Goal: Task Accomplishment & Management: Use online tool/utility

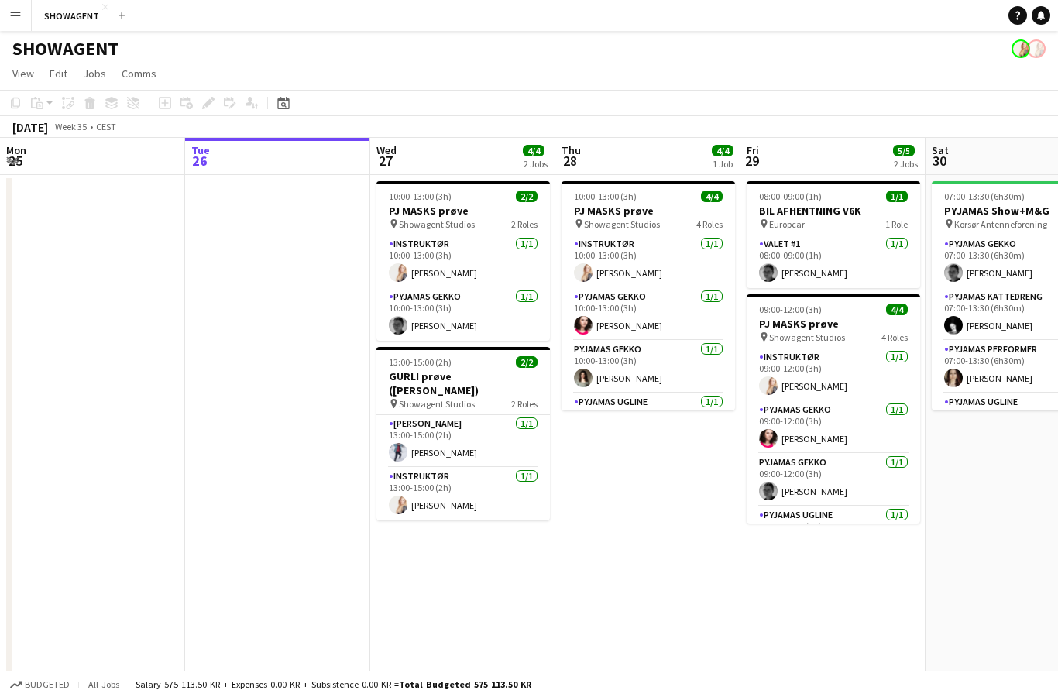
click at [13, 12] on app-icon "Menu" at bounding box center [15, 15] width 12 height 12
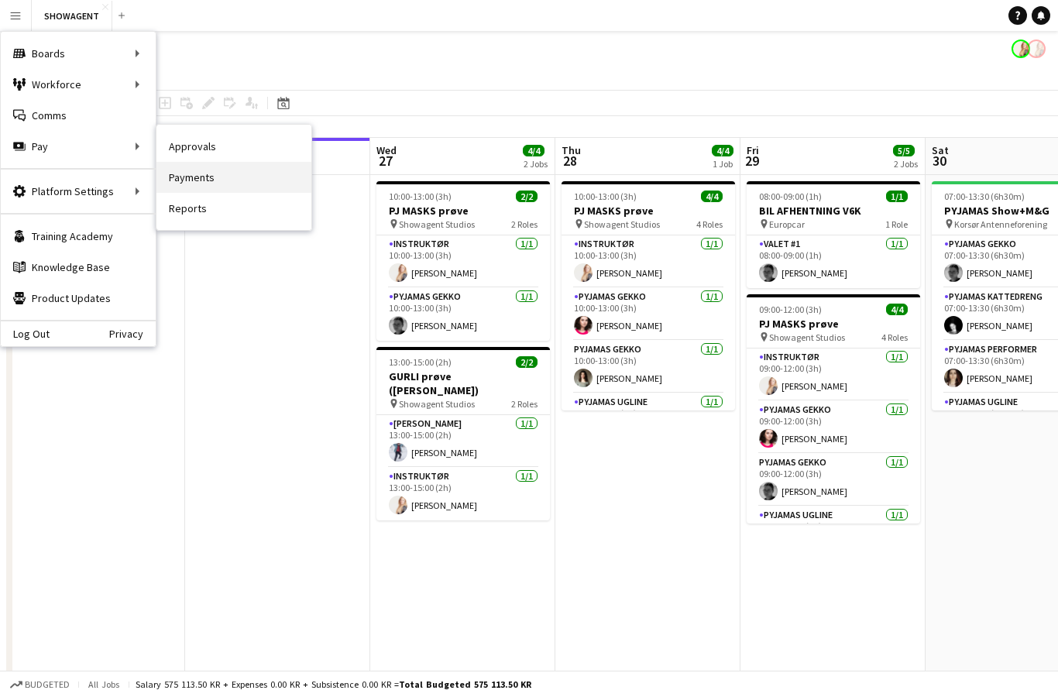
click at [205, 172] on link "Payments" at bounding box center [233, 177] width 155 height 31
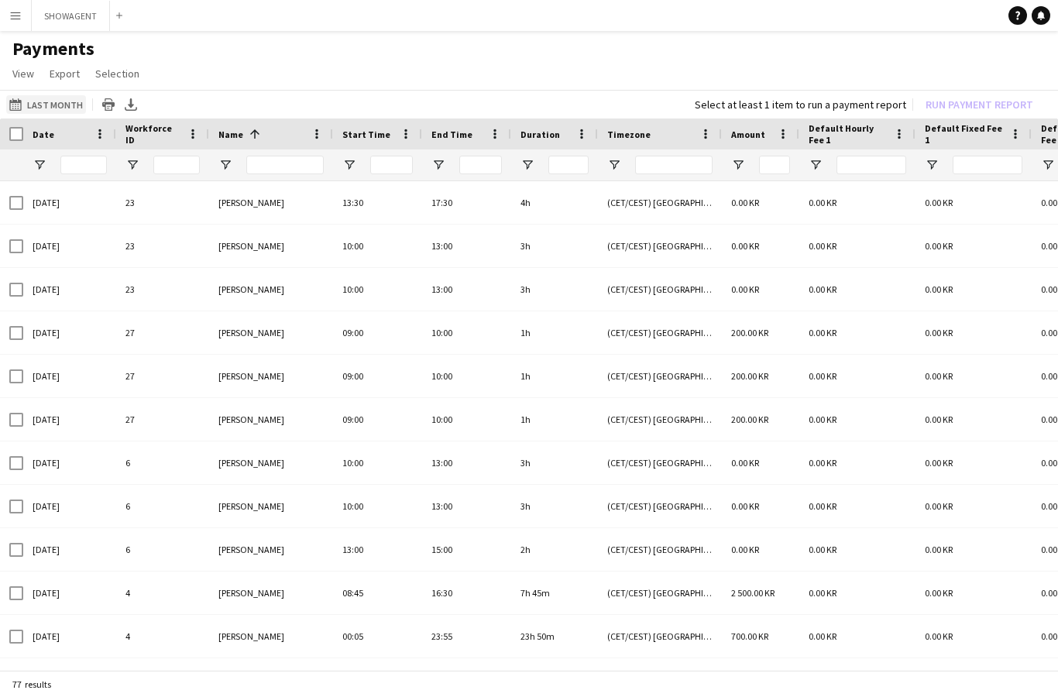
click at [51, 101] on button "Last Month Last Month" at bounding box center [46, 104] width 80 height 19
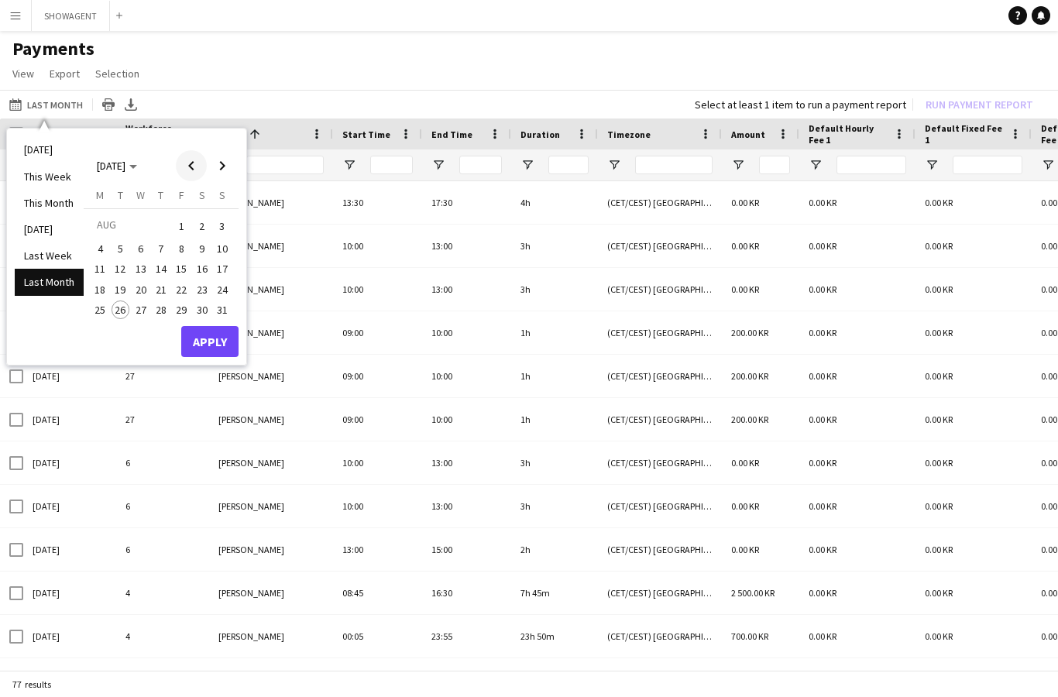
click at [184, 160] on span "Previous month" at bounding box center [191, 165] width 31 height 31
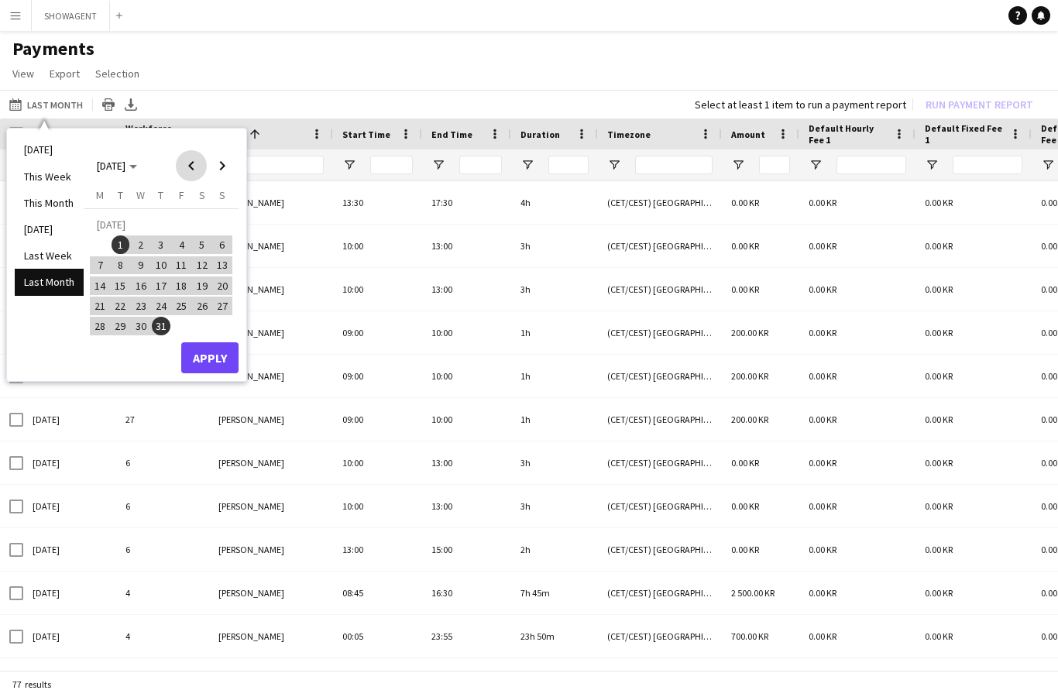
click at [191, 163] on span "Previous month" at bounding box center [191, 165] width 31 height 31
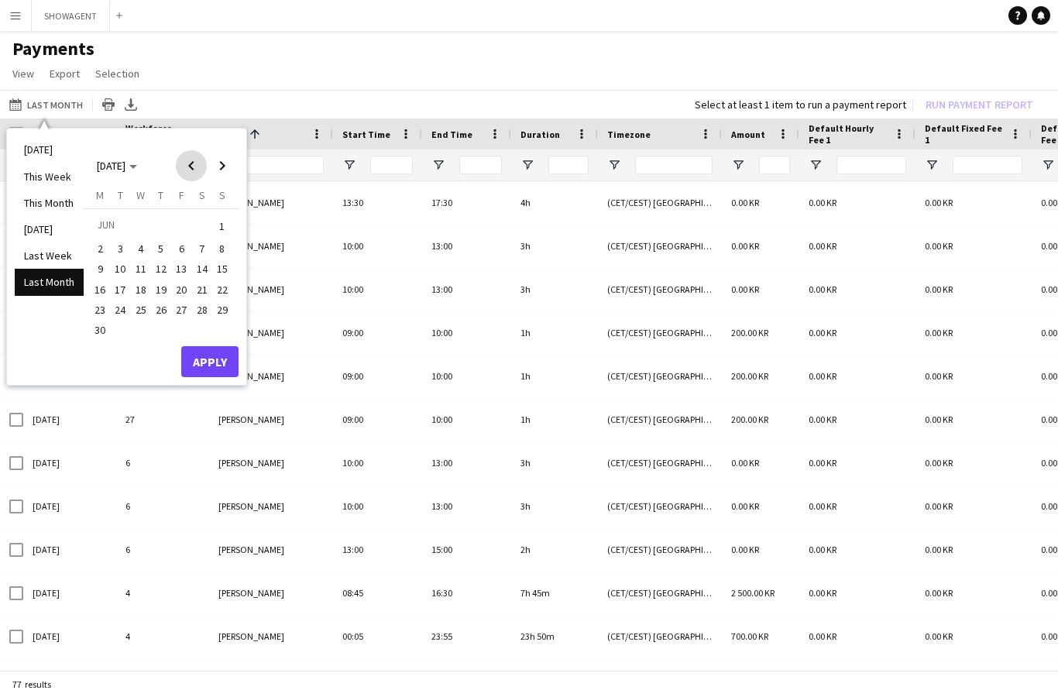
click at [189, 174] on span "Previous month" at bounding box center [191, 165] width 31 height 31
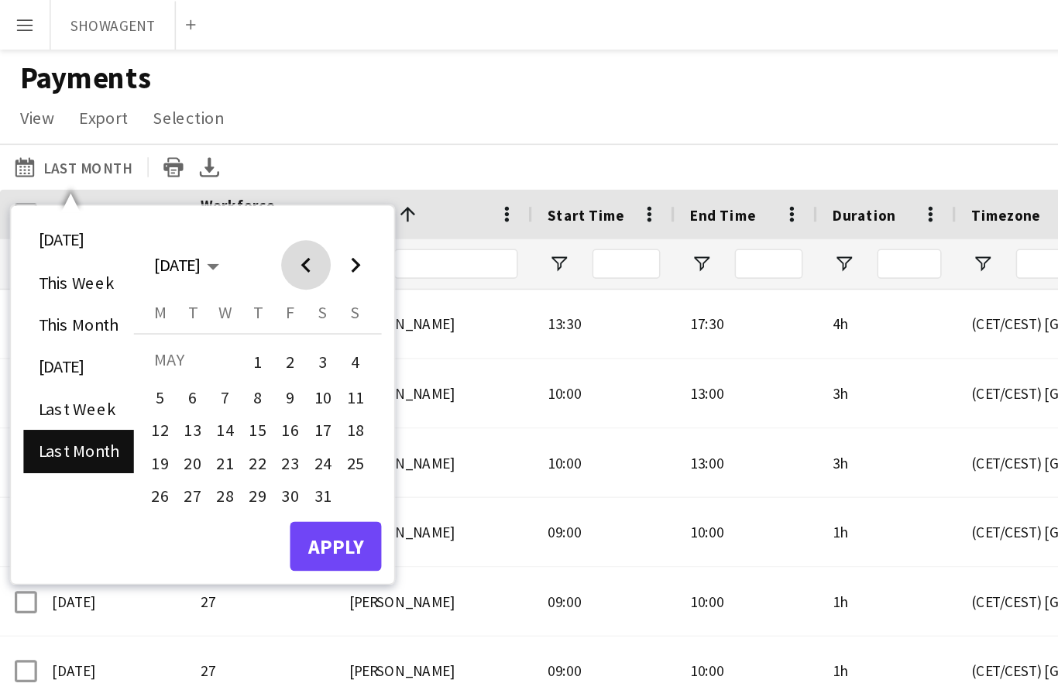
click at [191, 161] on span "Previous month" at bounding box center [191, 165] width 31 height 31
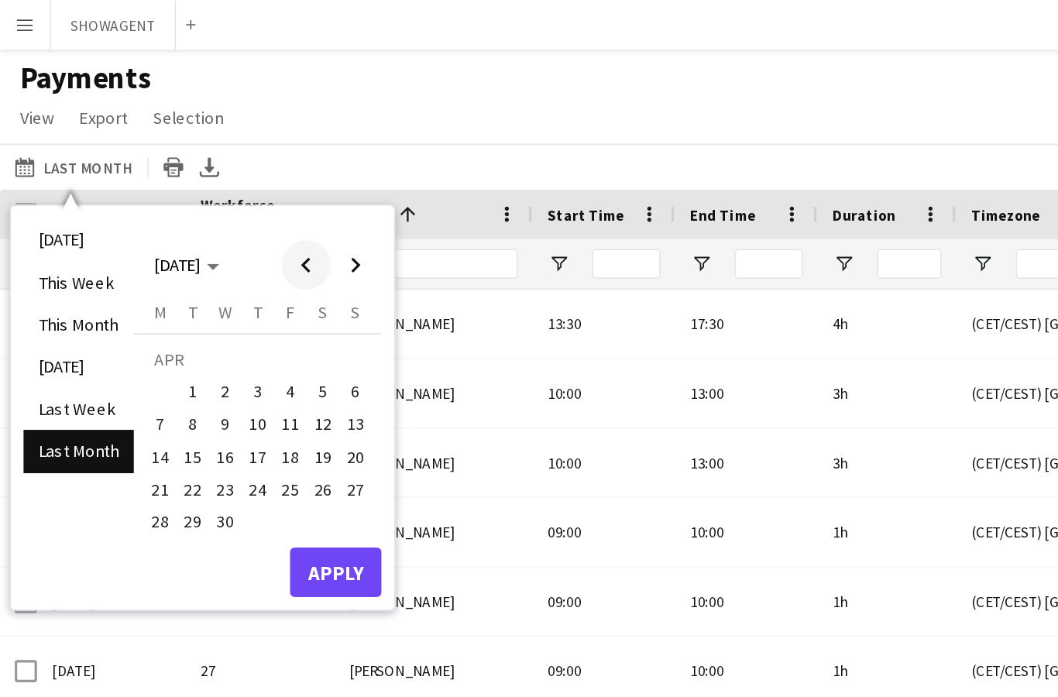
click at [191, 170] on span "Previous month" at bounding box center [191, 165] width 31 height 31
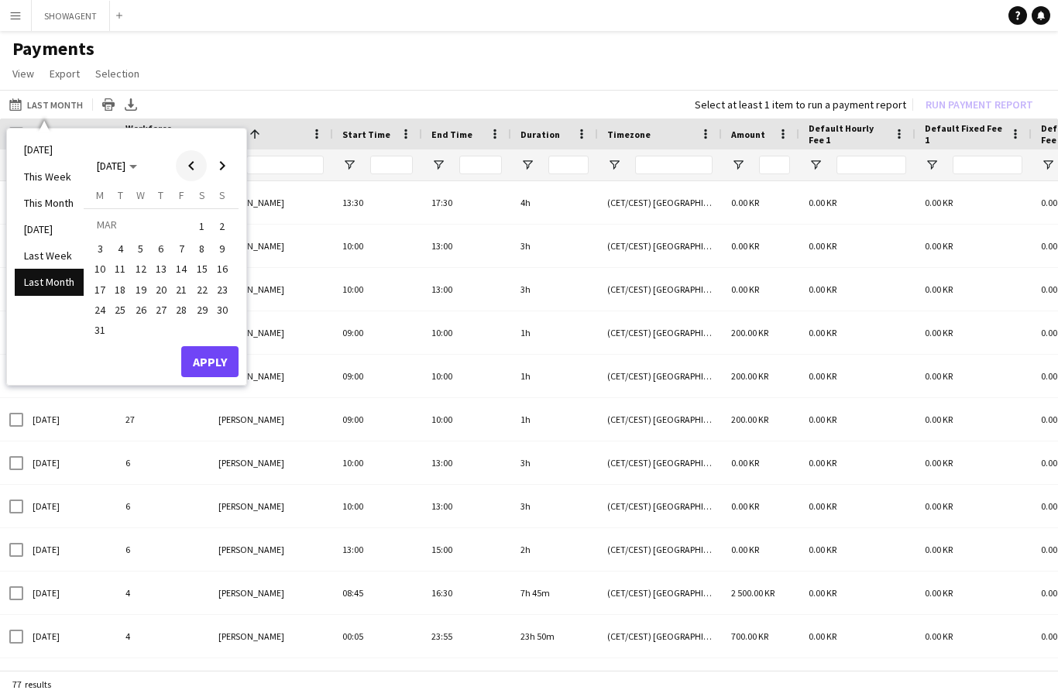
click at [184, 164] on span "Previous month" at bounding box center [191, 165] width 31 height 31
click at [187, 163] on span "Previous month" at bounding box center [191, 165] width 31 height 31
click at [138, 249] on span "1" at bounding box center [141, 244] width 19 height 19
click at [224, 166] on span "Next month" at bounding box center [222, 165] width 31 height 31
click at [224, 164] on span "Next month" at bounding box center [222, 165] width 31 height 31
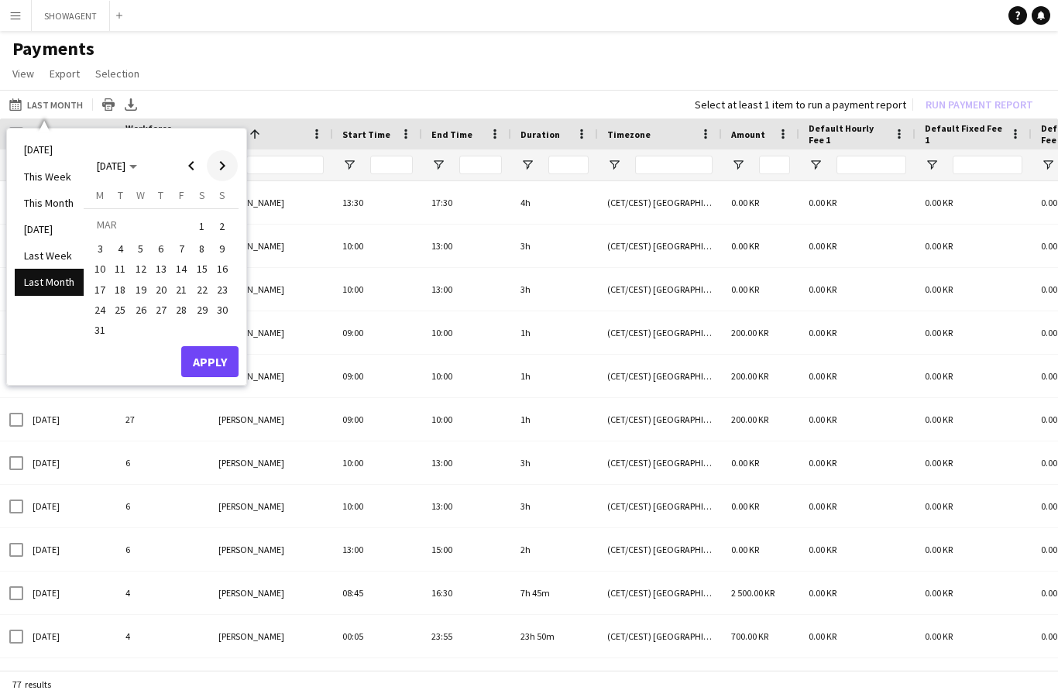
click at [225, 166] on span "Next month" at bounding box center [222, 165] width 31 height 31
click at [221, 162] on span "Next month" at bounding box center [222, 165] width 31 height 31
click at [221, 159] on span "Next month" at bounding box center [222, 165] width 31 height 31
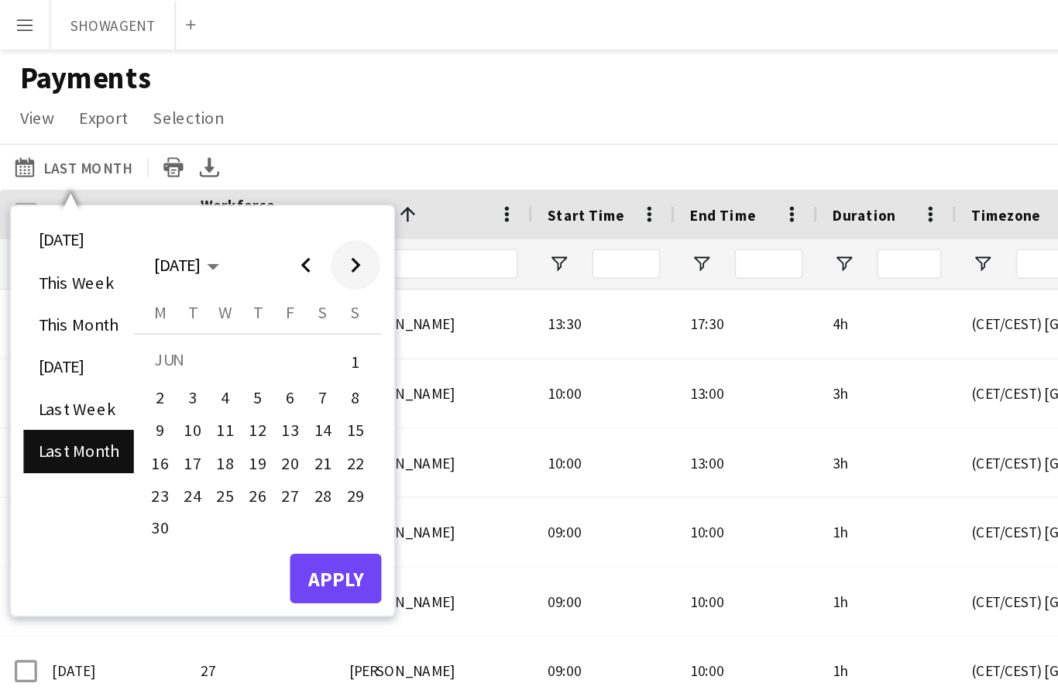
click at [227, 170] on span "Next month" at bounding box center [222, 165] width 31 height 31
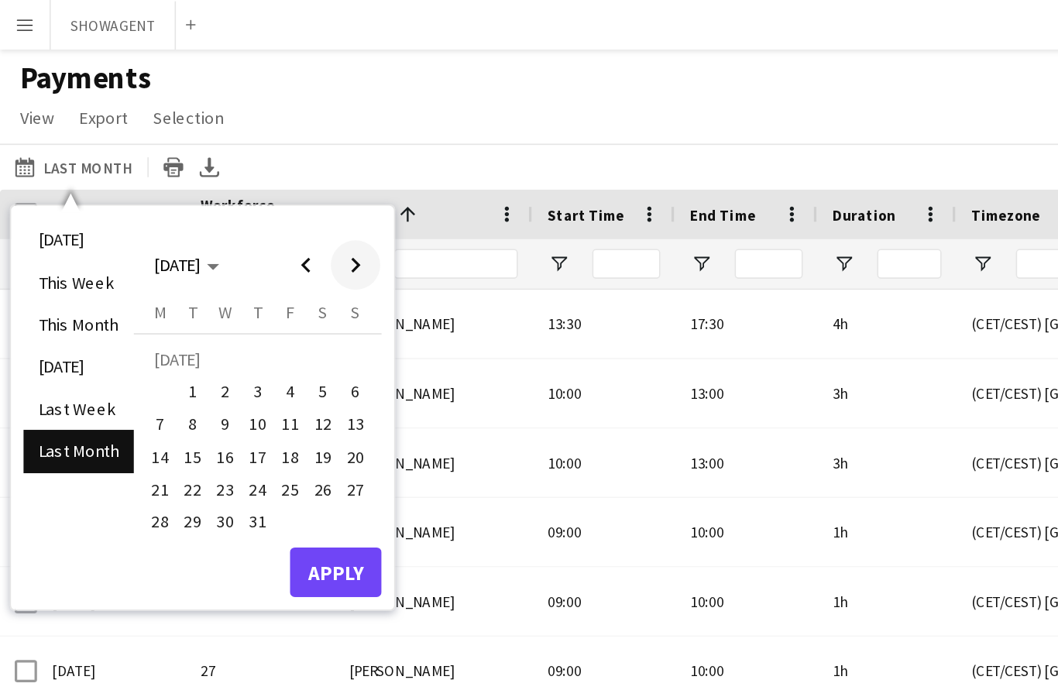
click at [228, 166] on span "Next month" at bounding box center [222, 165] width 31 height 31
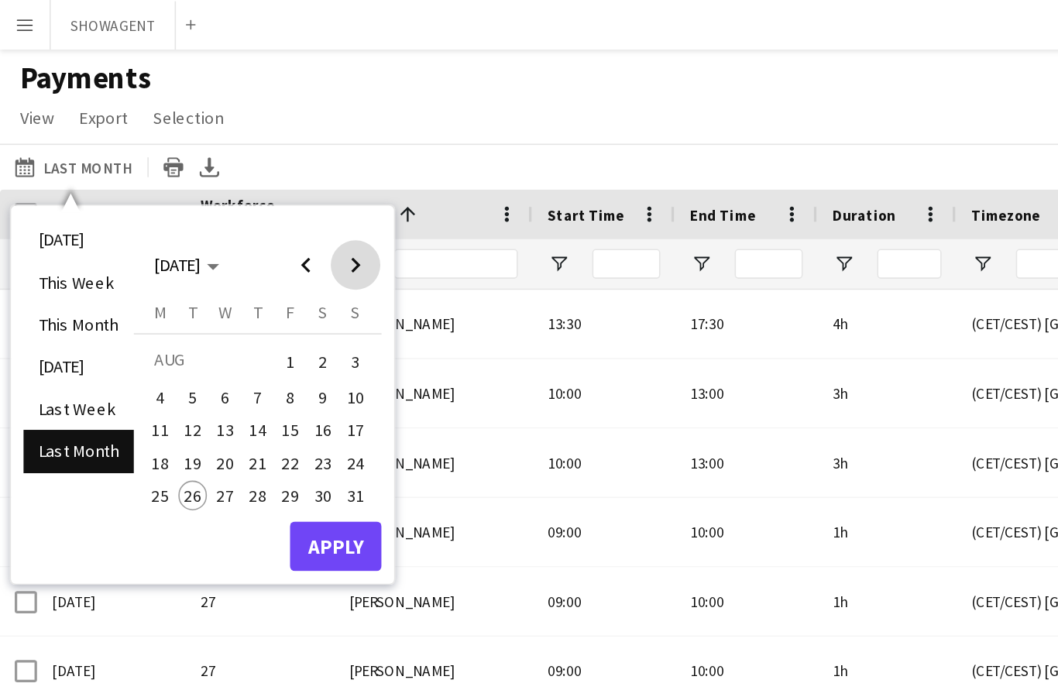
click at [229, 173] on span "Next month" at bounding box center [222, 165] width 31 height 31
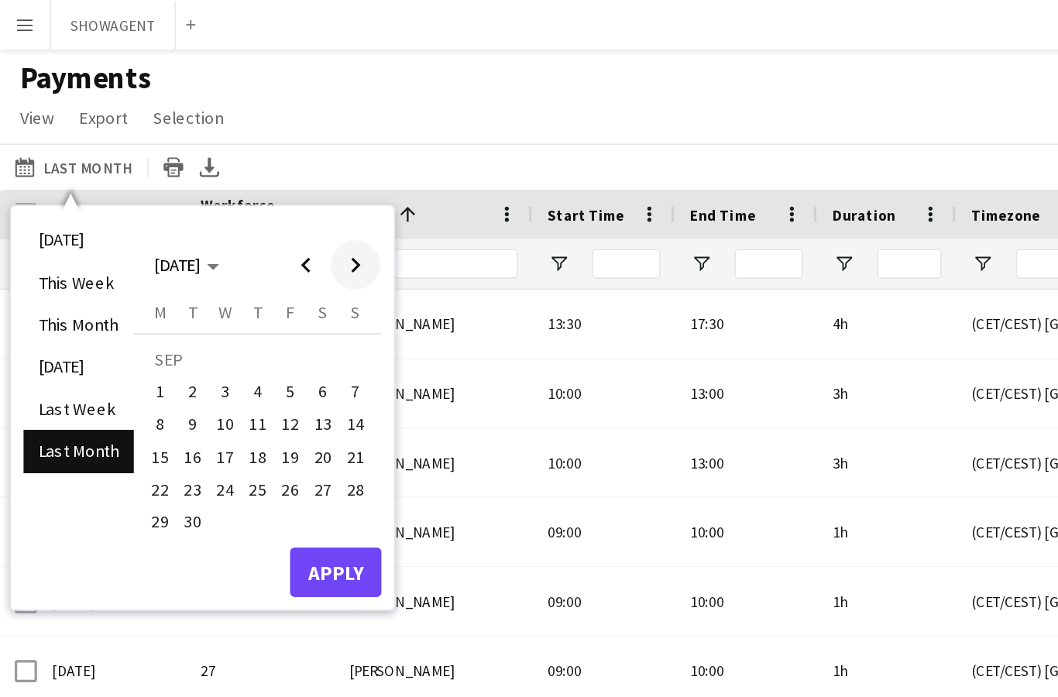
click at [223, 170] on span "Next month" at bounding box center [222, 165] width 31 height 31
click at [227, 170] on span "Next month" at bounding box center [222, 165] width 31 height 31
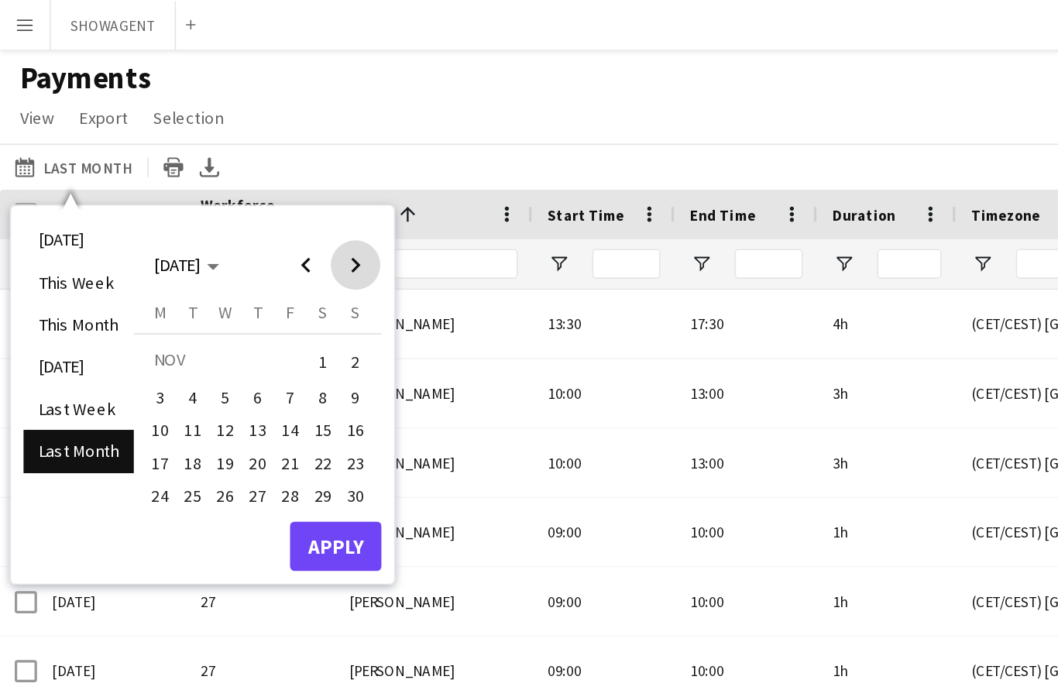
click at [228, 170] on span "Next month" at bounding box center [222, 165] width 31 height 31
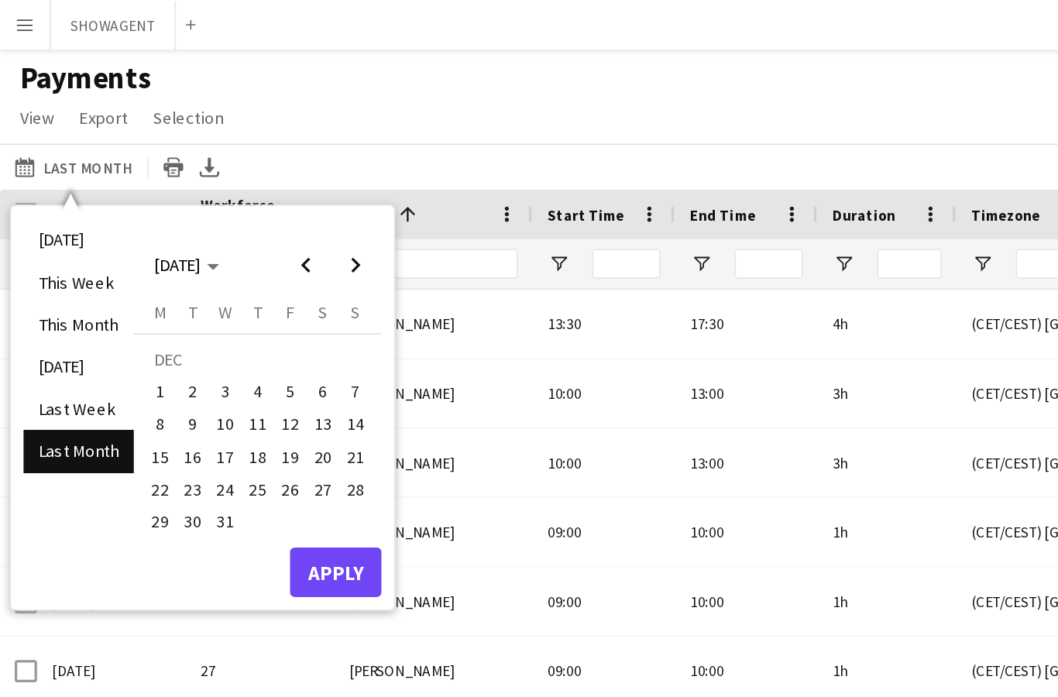
click at [136, 330] on span "31" at bounding box center [141, 326] width 19 height 19
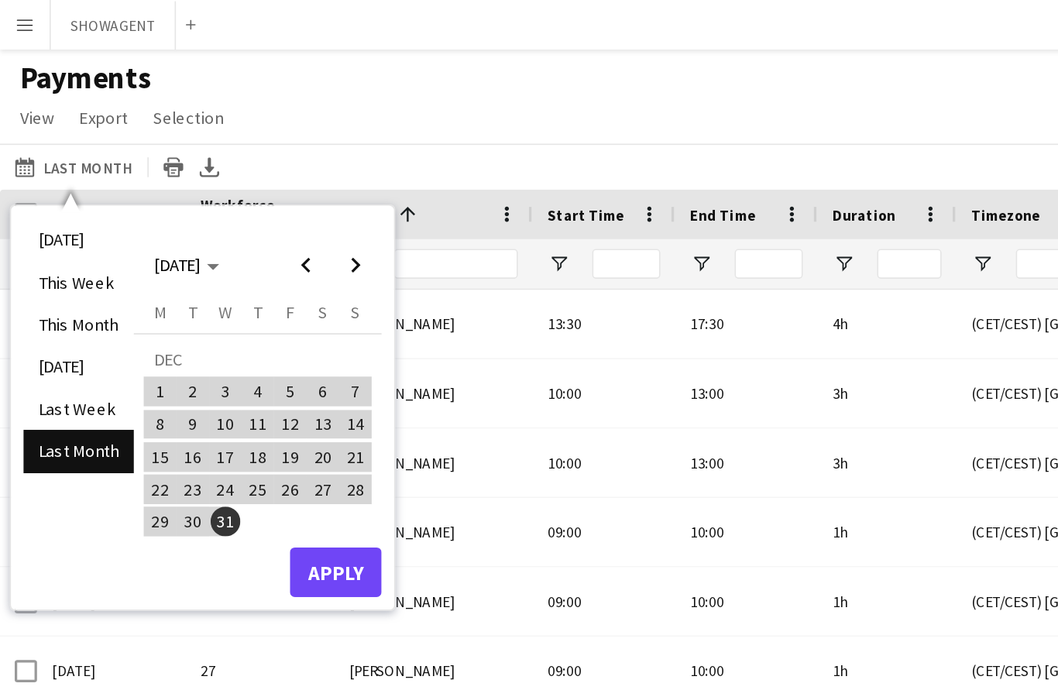
click at [221, 358] on button "Apply" at bounding box center [209, 357] width 57 height 31
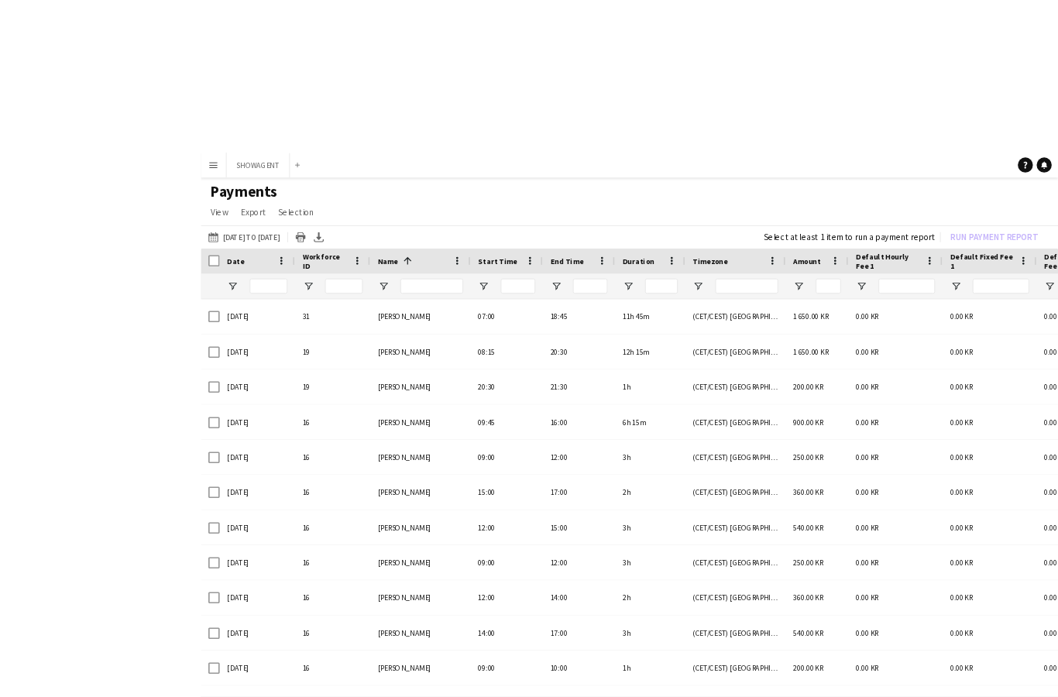
scroll to position [3, 0]
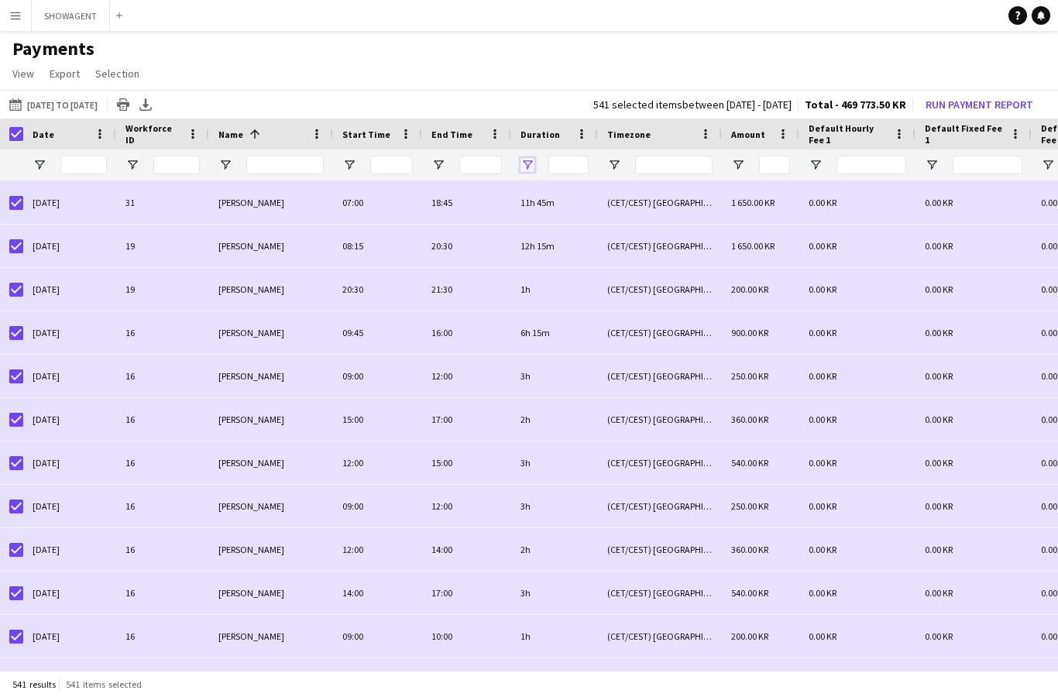
click at [531, 158] on span "Open Filter Menu" at bounding box center [527, 165] width 14 height 14
click at [129, 105] on icon at bounding box center [123, 106] width 12 height 9
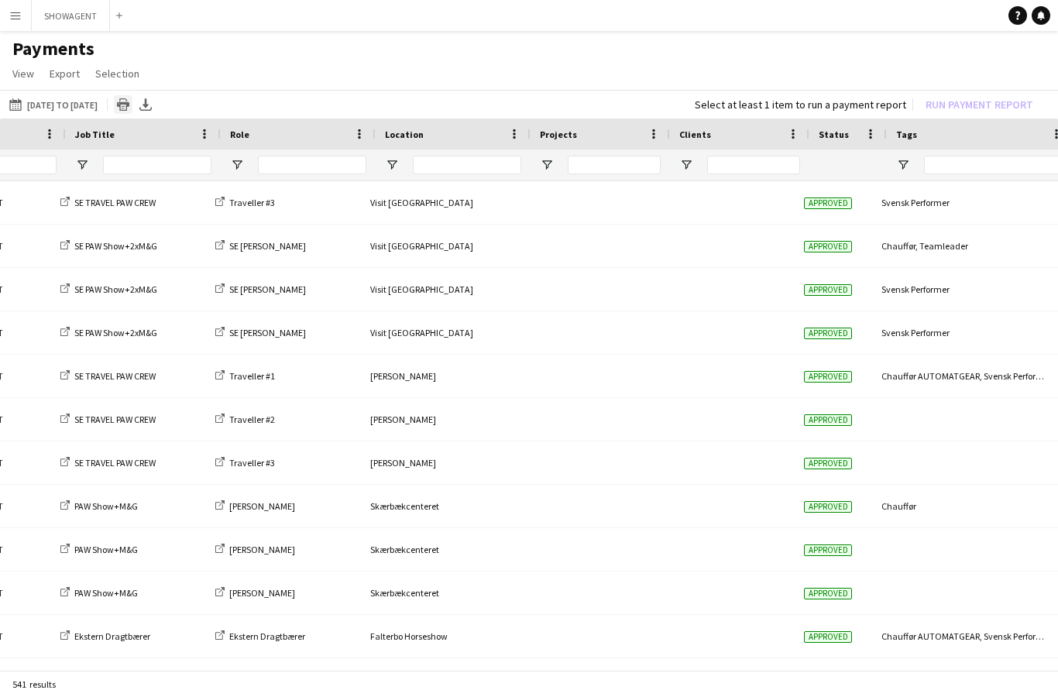
scroll to position [0, 1530]
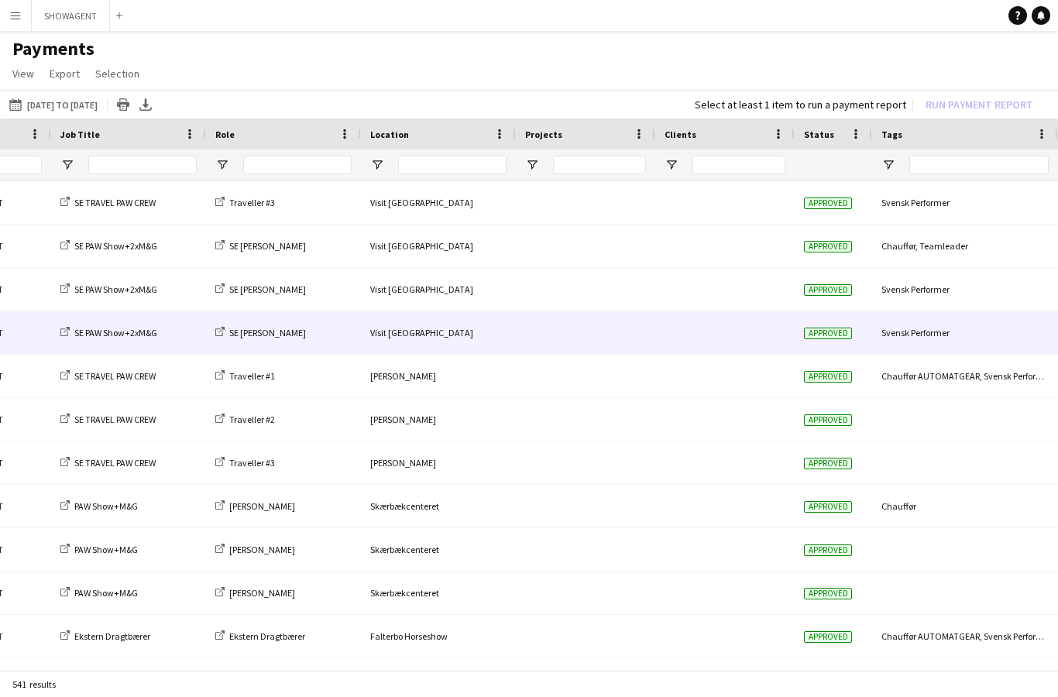
click at [647, 346] on div at bounding box center [585, 332] width 139 height 43
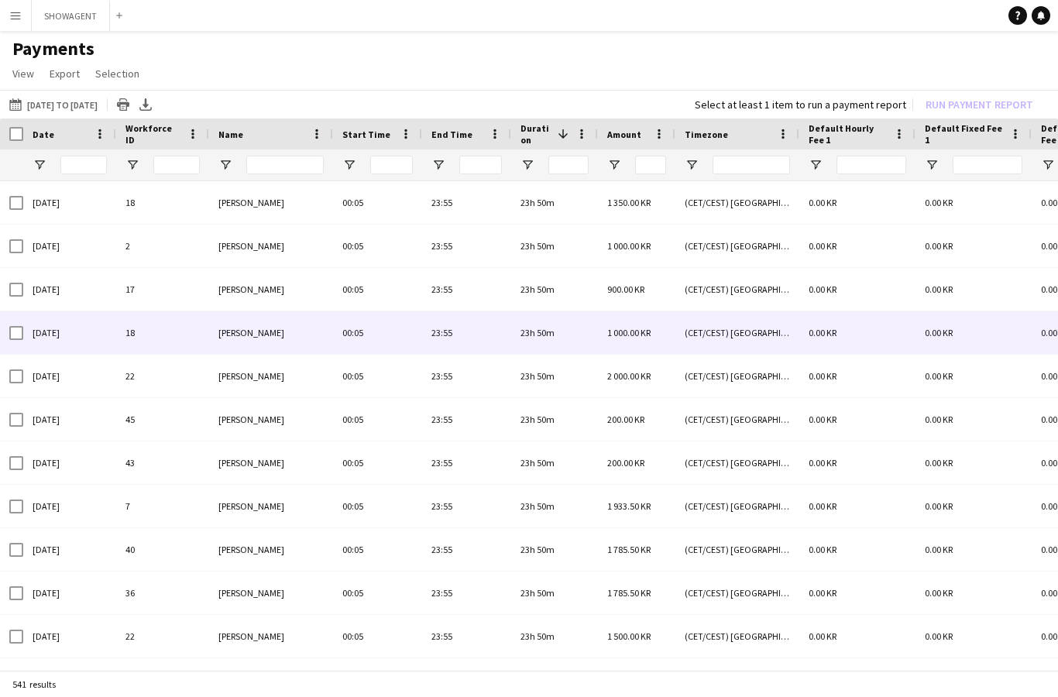
click at [26, 131] on div "Date" at bounding box center [69, 133] width 93 height 31
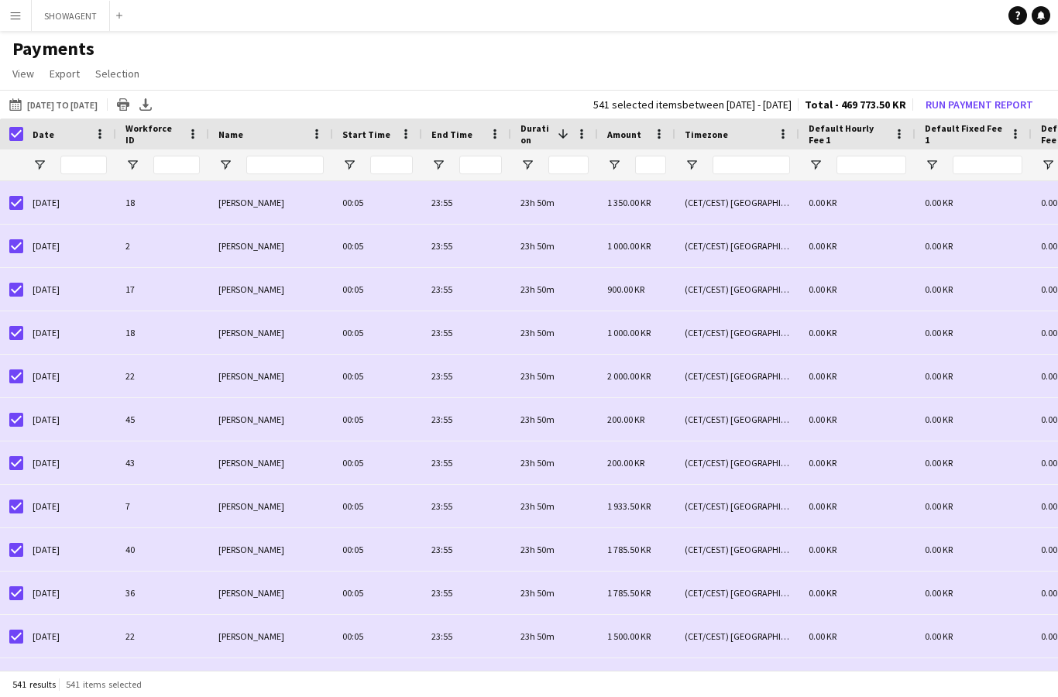
click at [563, 156] on div at bounding box center [568, 165] width 40 height 19
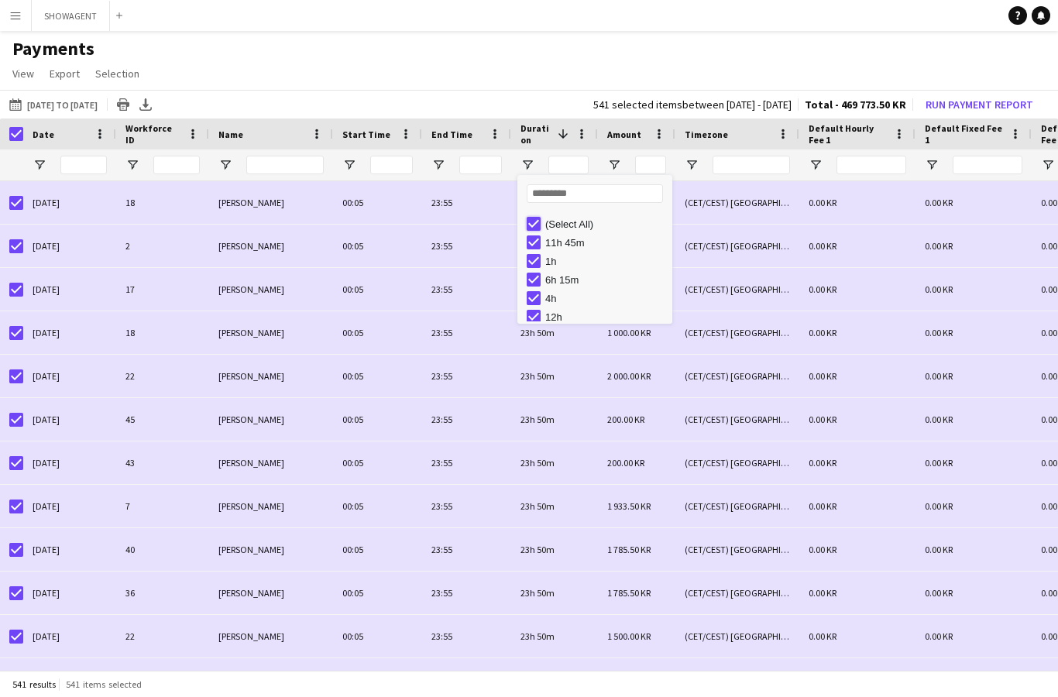
type input "***"
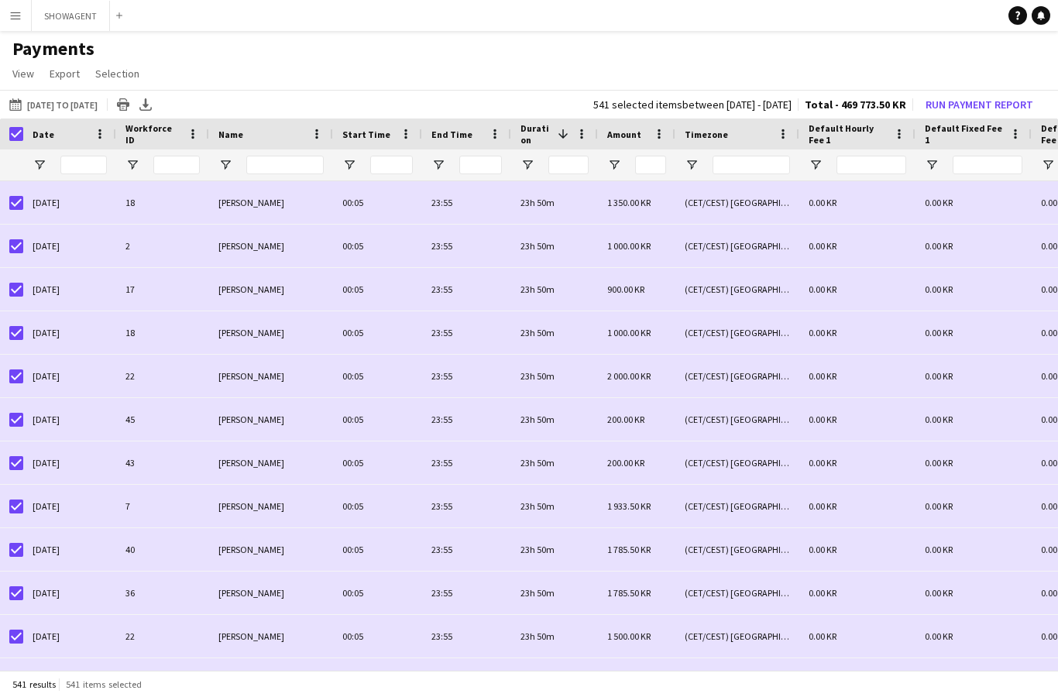
click at [574, 170] on div at bounding box center [568, 165] width 40 height 19
click at [574, 160] on div at bounding box center [568, 165] width 40 height 19
click at [565, 156] on div at bounding box center [568, 165] width 40 height 19
click at [565, 158] on div at bounding box center [568, 165] width 40 height 19
click at [115, 72] on span "Selection" at bounding box center [117, 74] width 44 height 14
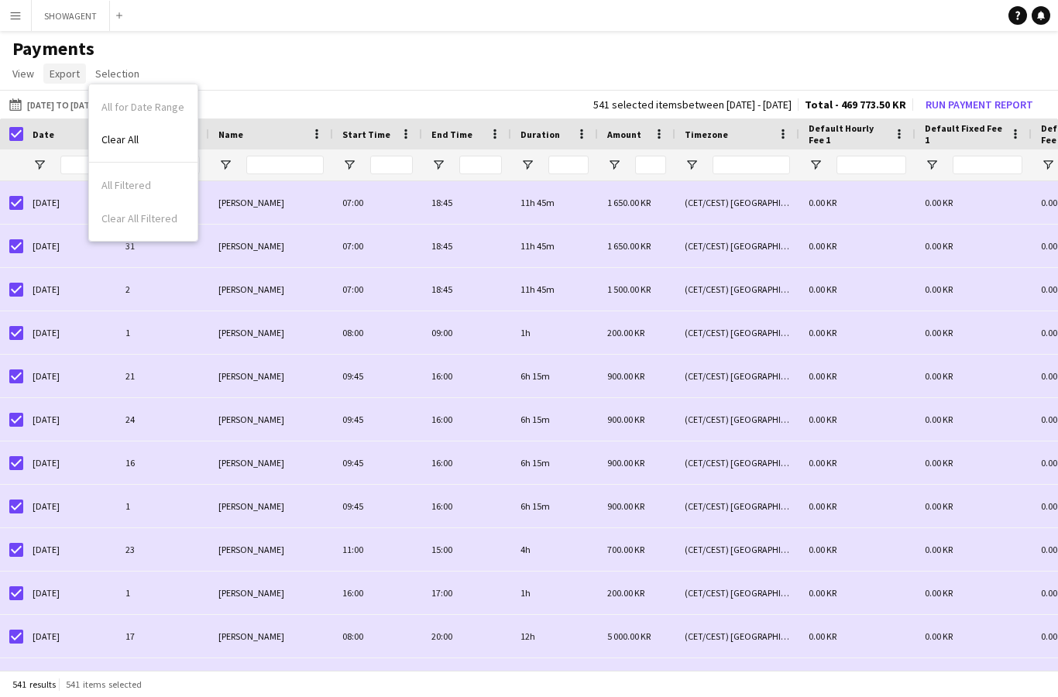
click at [54, 76] on span "Export" at bounding box center [65, 74] width 30 height 14
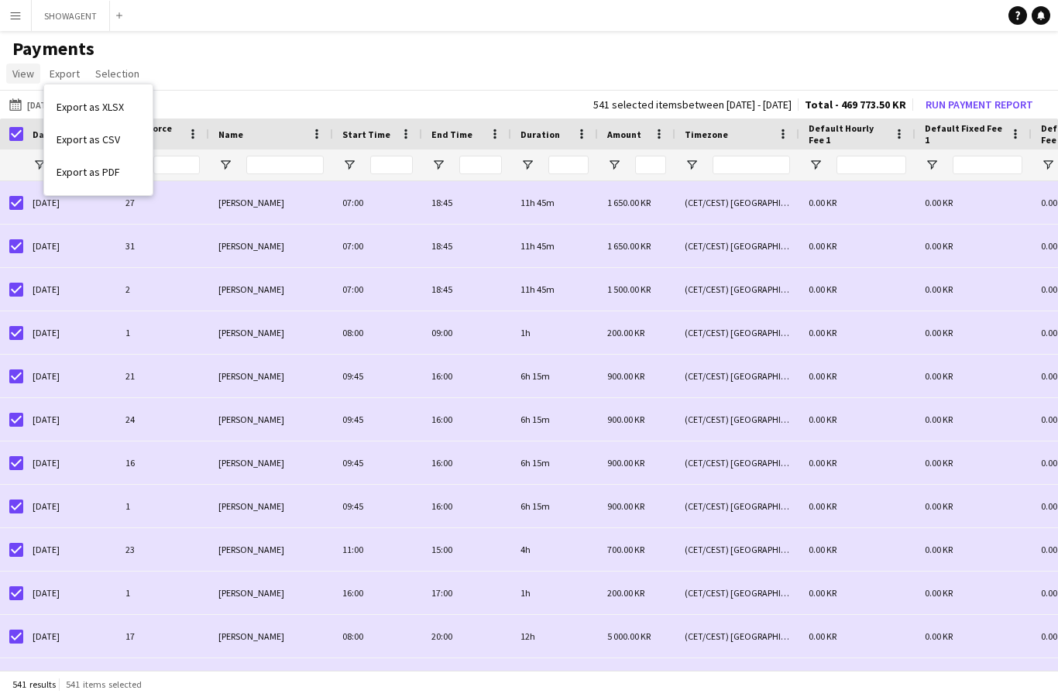
click at [18, 76] on span "View" at bounding box center [23, 74] width 22 height 14
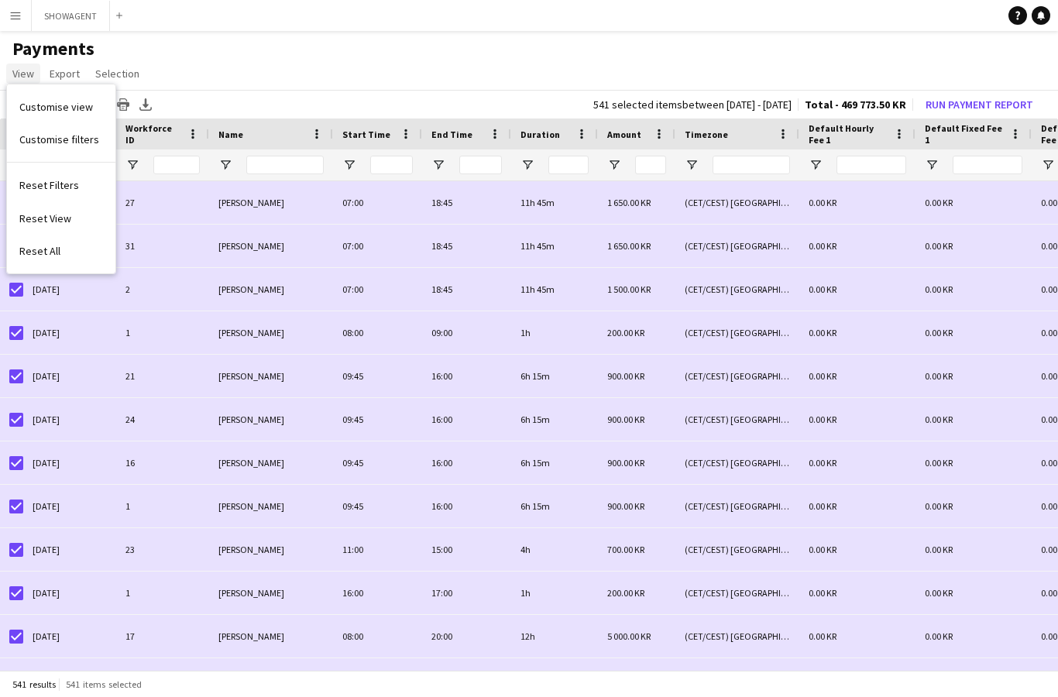
click at [19, 67] on span "View" at bounding box center [23, 74] width 22 height 14
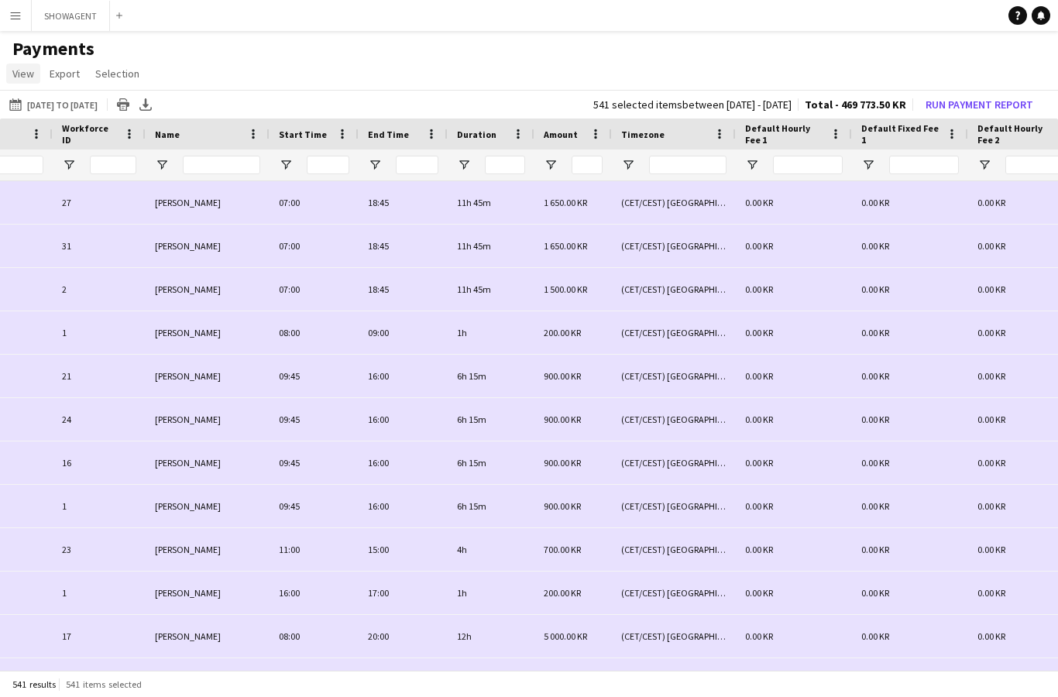
scroll to position [0, 67]
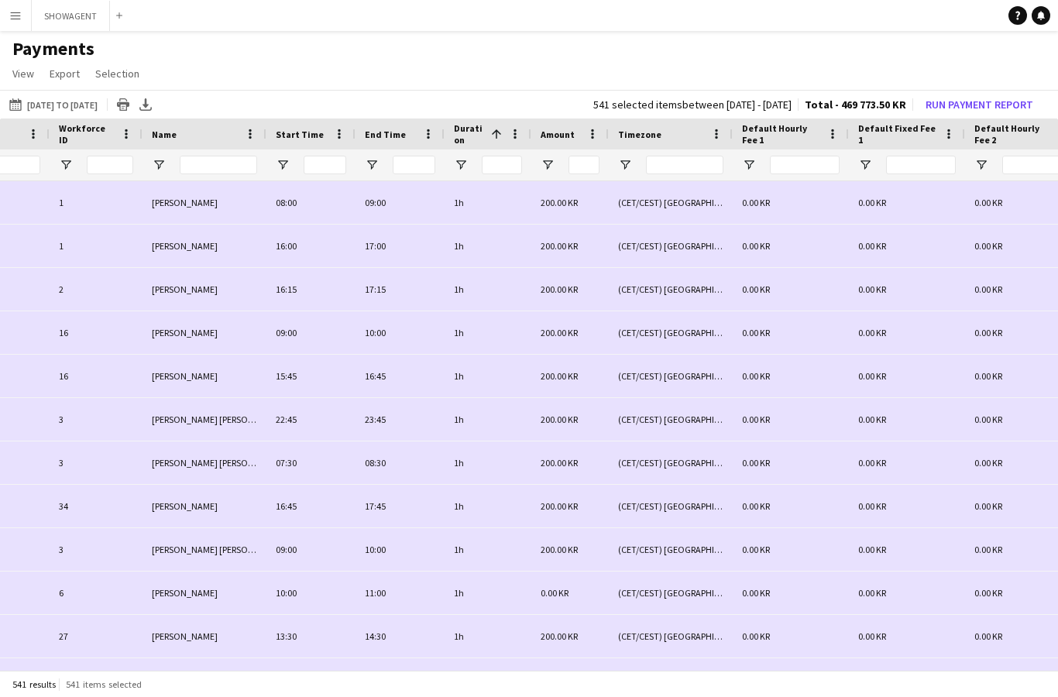
click at [448, 163] on div at bounding box center [488, 164] width 87 height 31
click at [464, 160] on span "Open Filter Menu" at bounding box center [461, 165] width 14 height 14
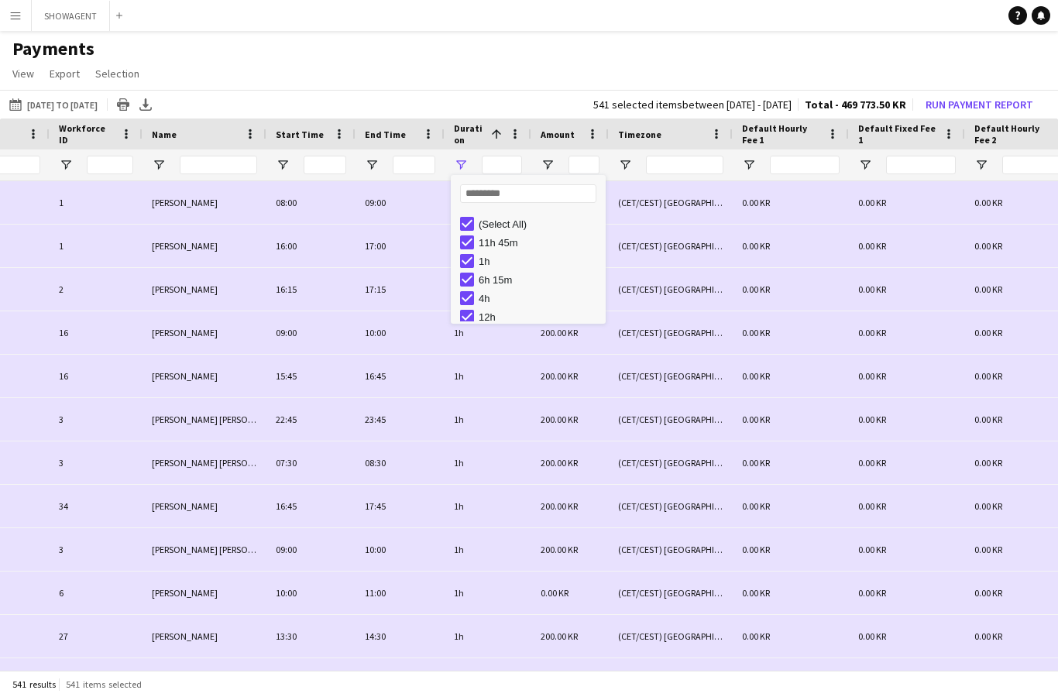
scroll to position [0, 0]
click at [462, 167] on span "Open Filter Menu" at bounding box center [461, 165] width 14 height 14
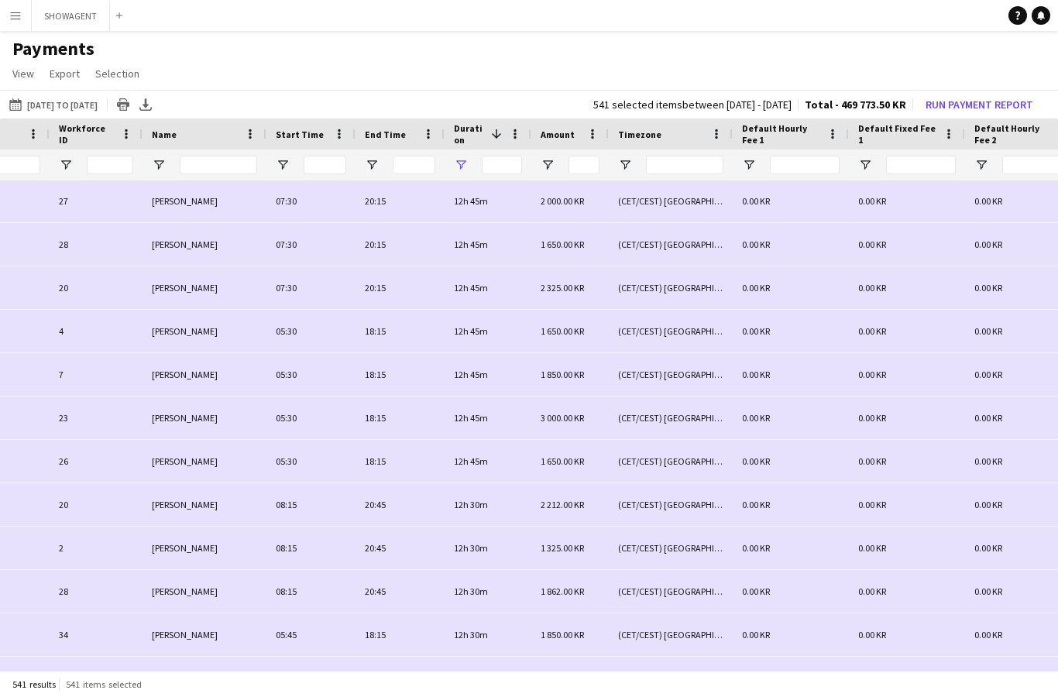
scroll to position [2559, 0]
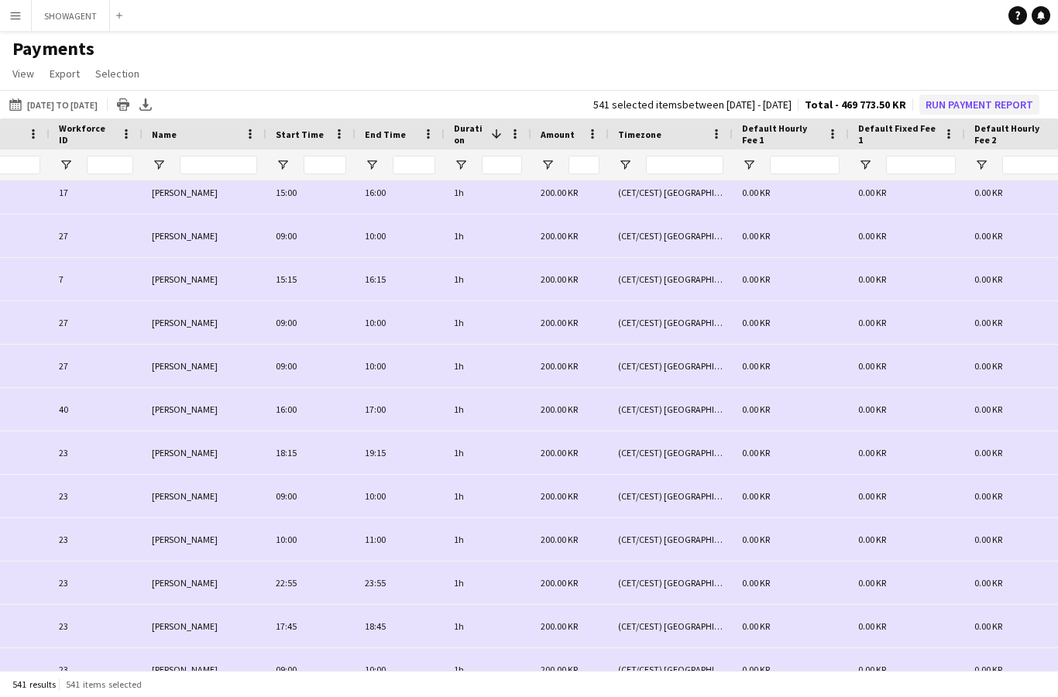
click at [963, 107] on button "Run Payment Report" at bounding box center [979, 104] width 120 height 20
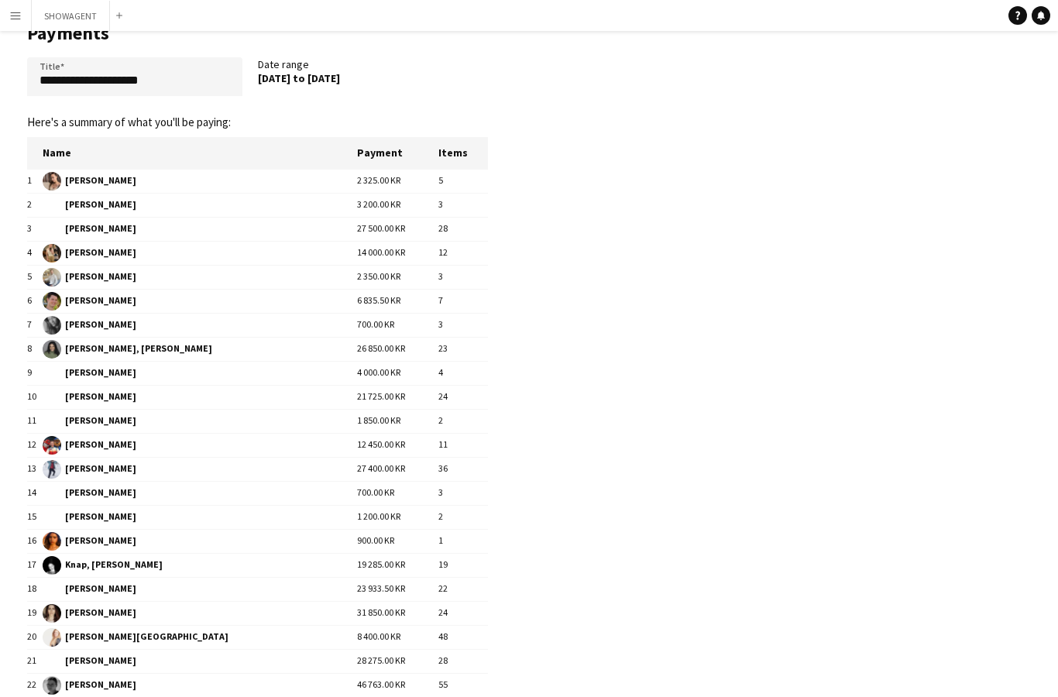
scroll to position [0, 0]
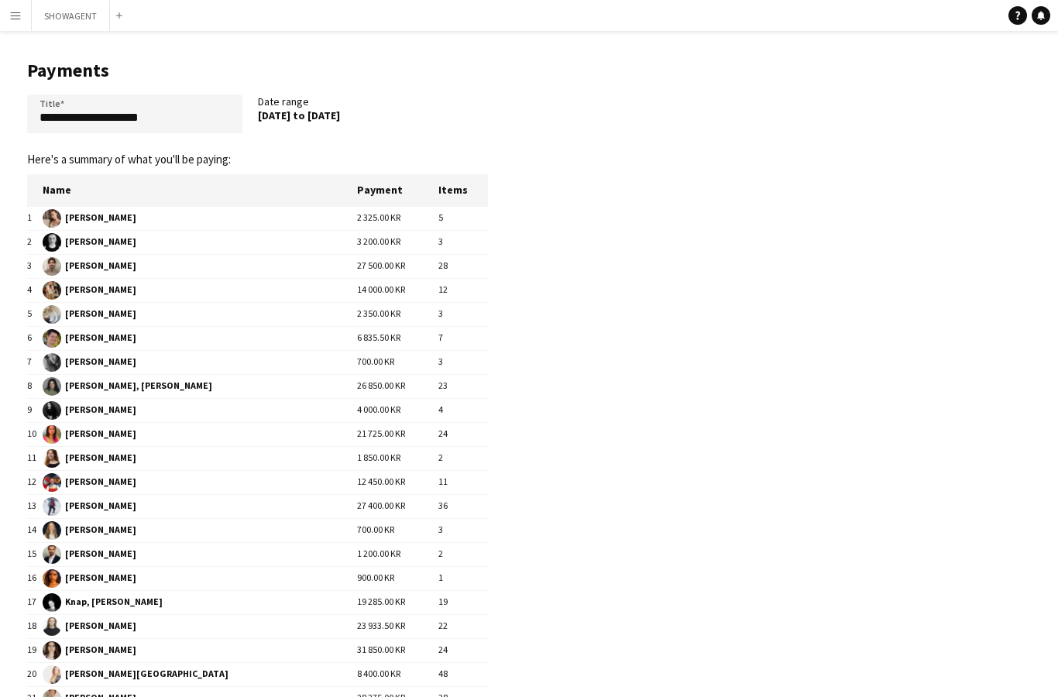
click at [9, 14] on button "Menu" at bounding box center [15, 15] width 31 height 31
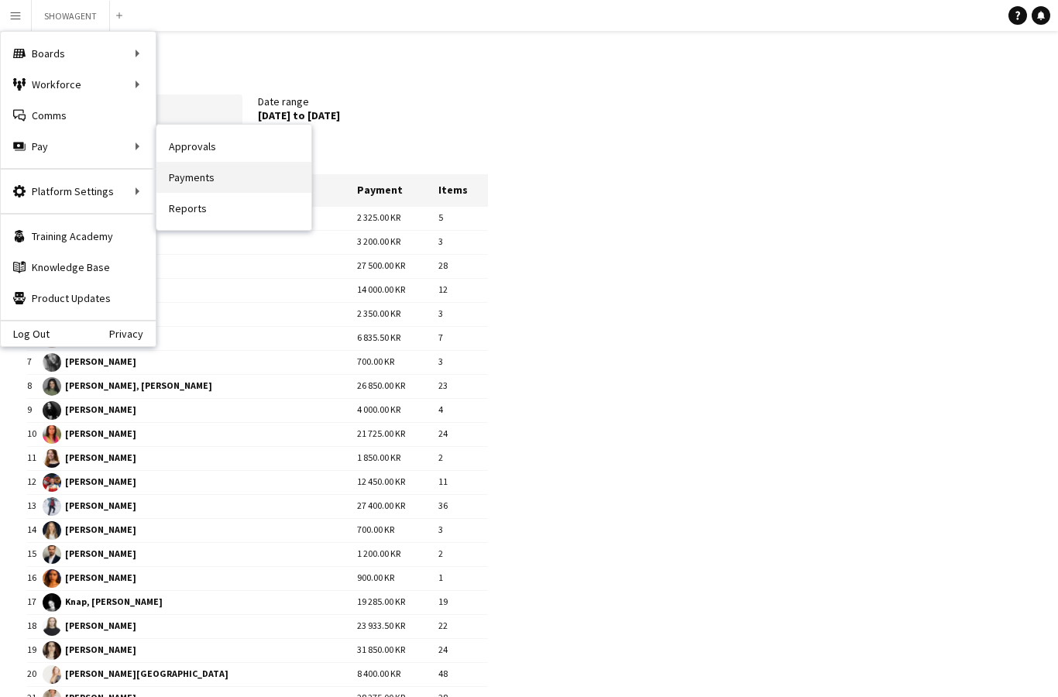
click at [185, 192] on link "Payments" at bounding box center [233, 177] width 155 height 31
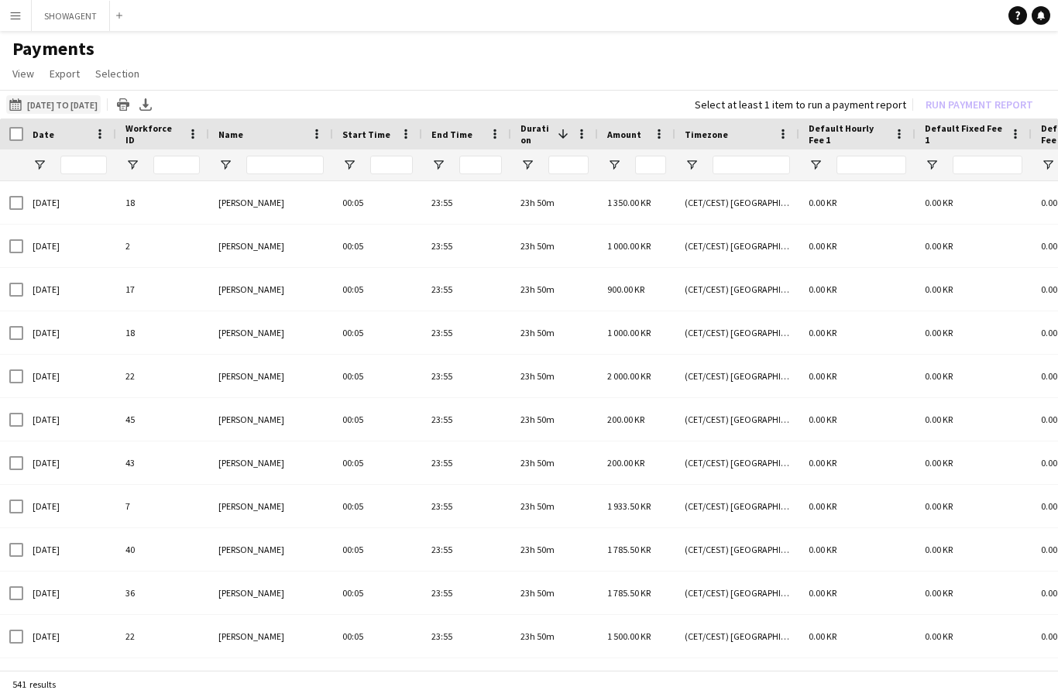
click at [57, 106] on button "[DATE] to [DATE] [DATE] to [DATE]" at bounding box center [53, 104] width 94 height 19
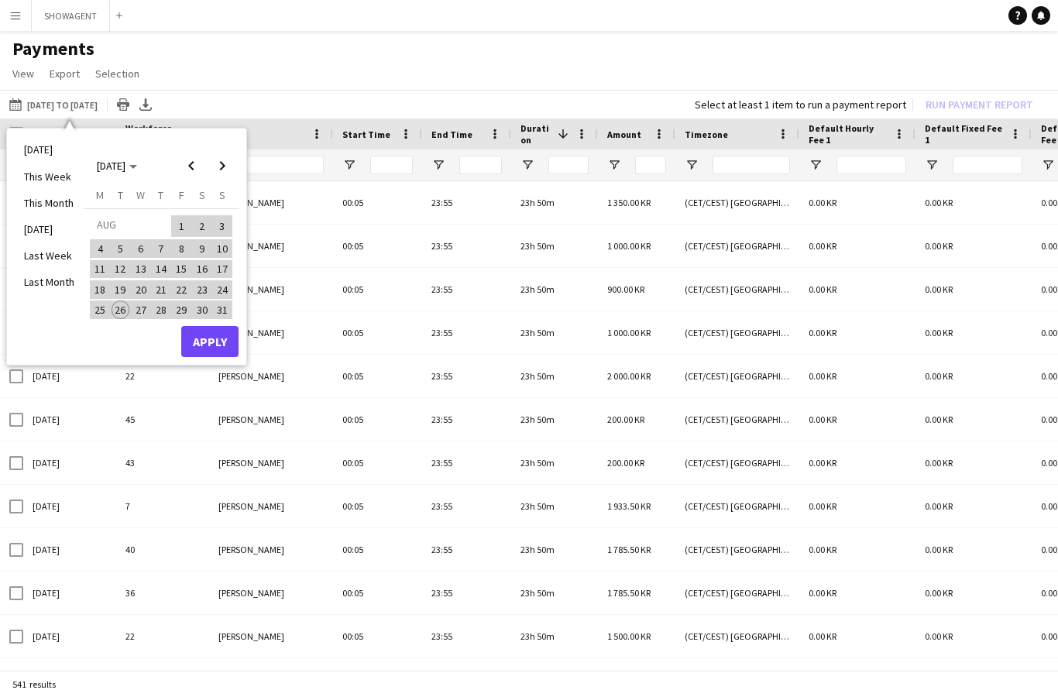
click at [173, 225] on span "1" at bounding box center [181, 226] width 19 height 22
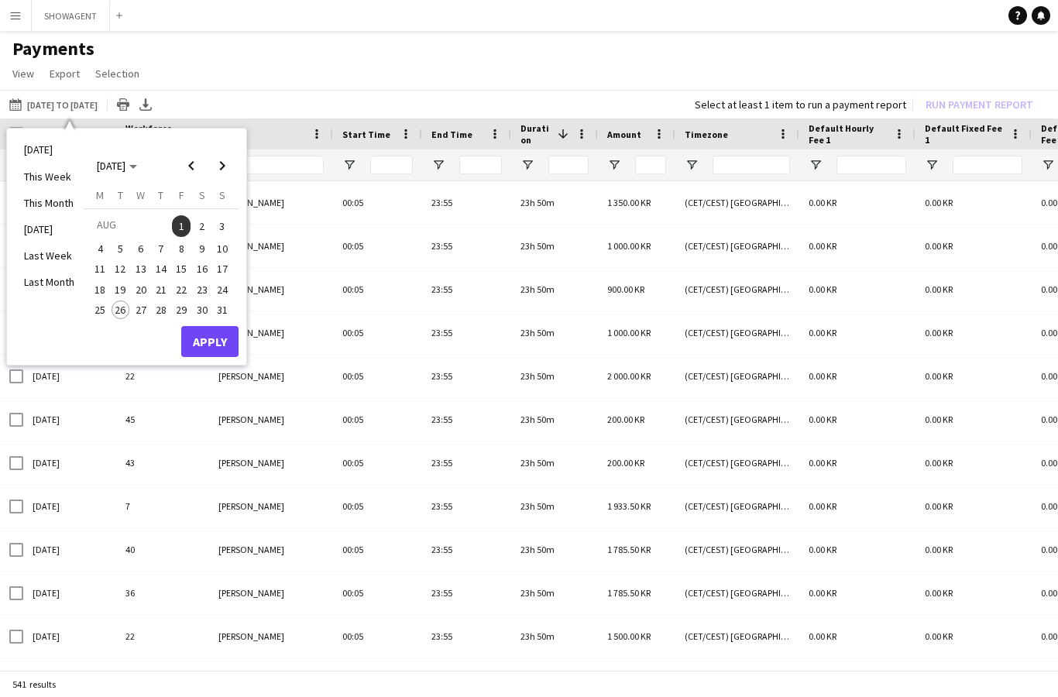
click at [225, 304] on span "31" at bounding box center [222, 309] width 19 height 19
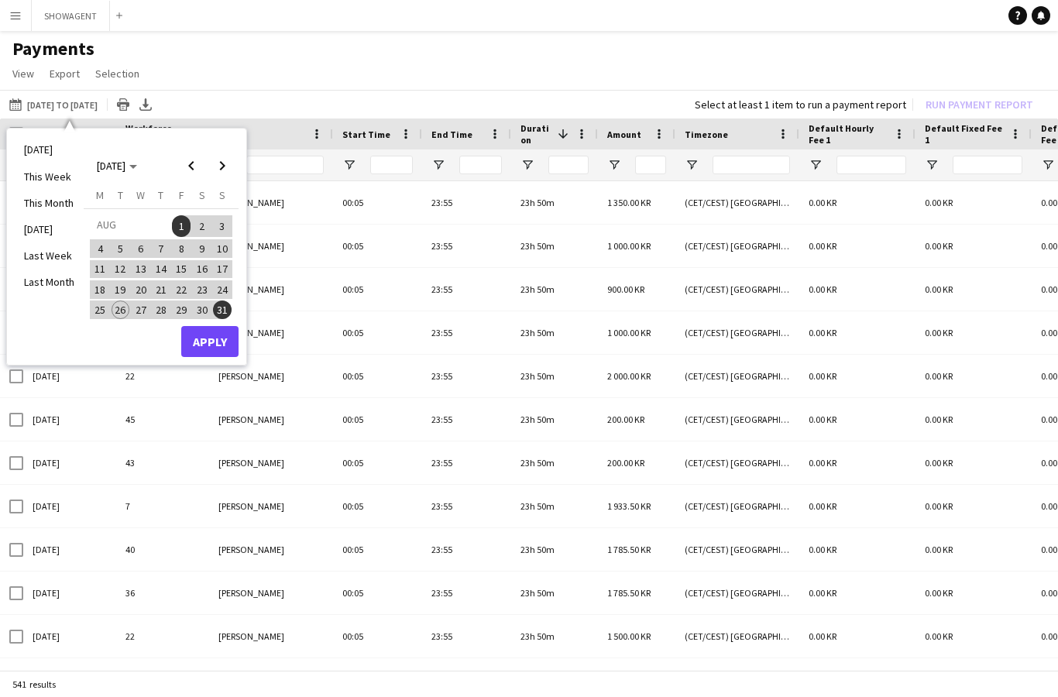
click at [208, 343] on button "Apply" at bounding box center [209, 341] width 57 height 31
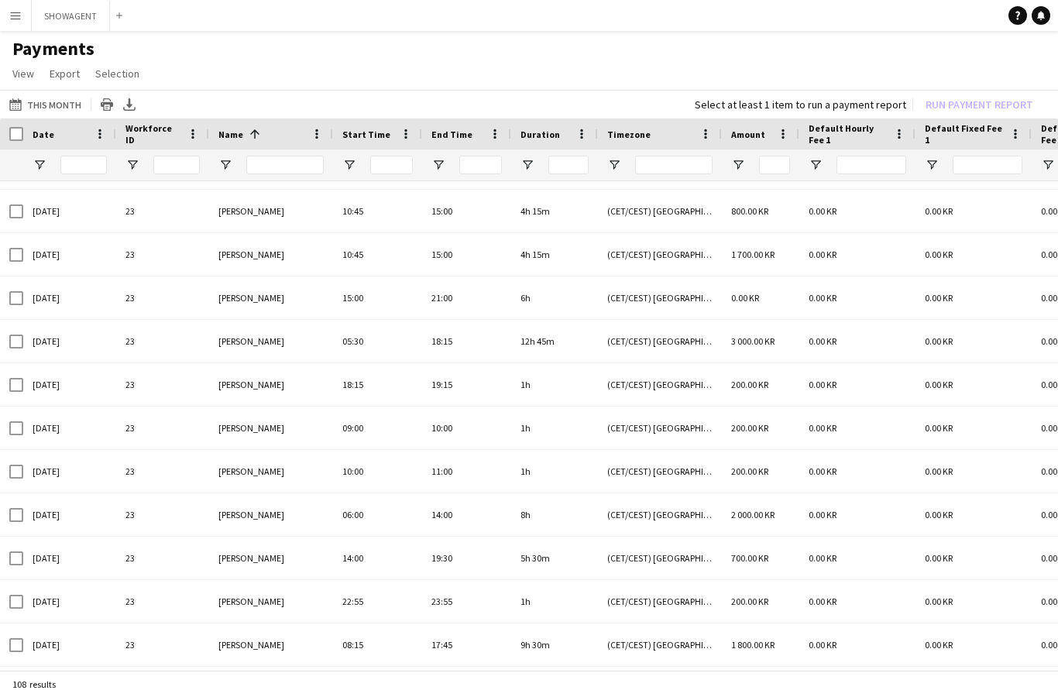
scroll to position [581, 0]
